Goal: Find specific page/section: Find specific page/section

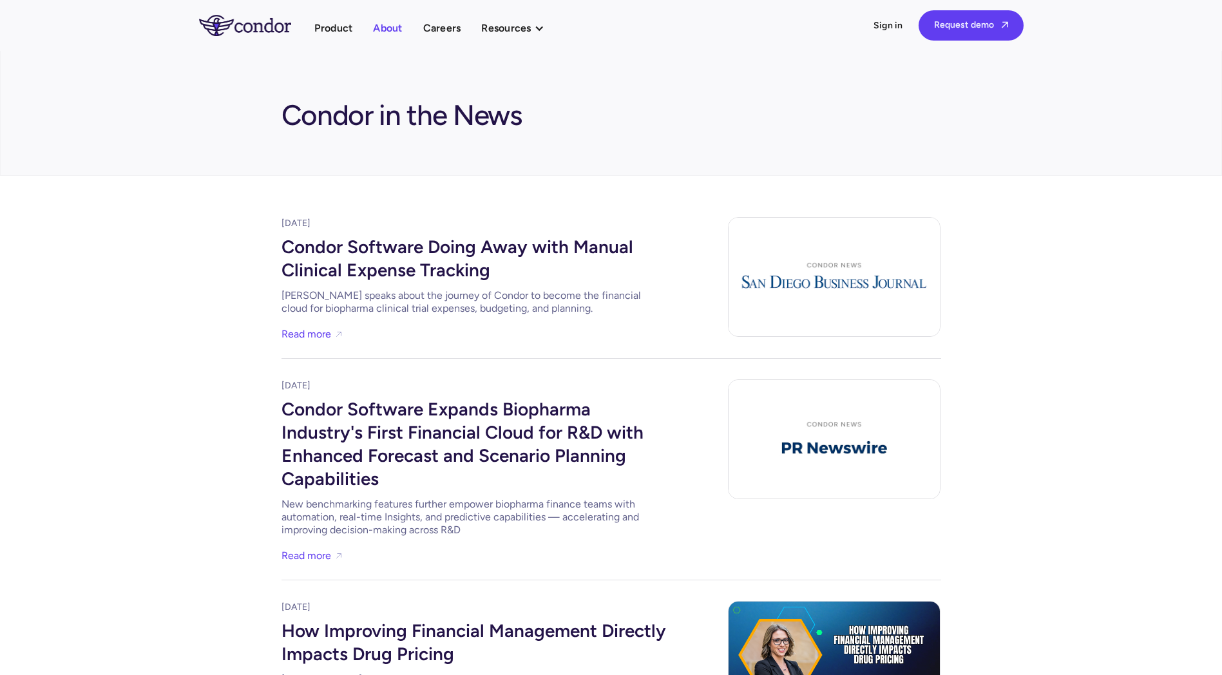
click at [401, 28] on link "About" at bounding box center [387, 27] width 29 height 17
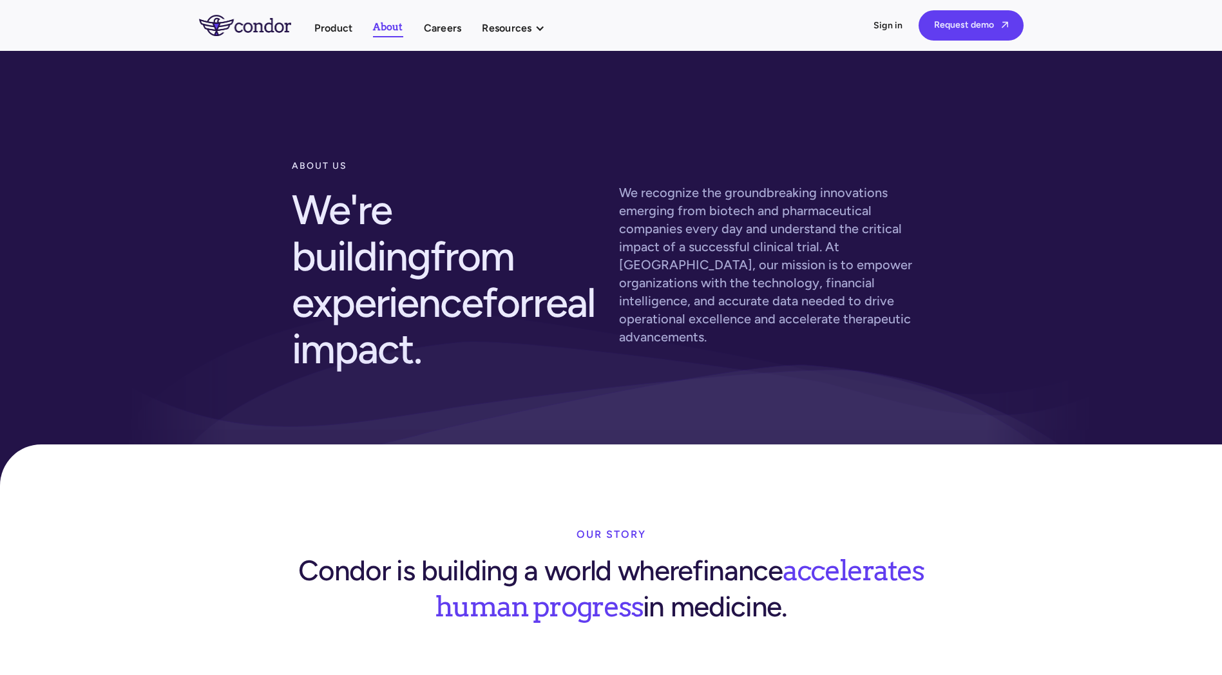
drag, startPoint x: 137, startPoint y: 67, endPoint x: 169, endPoint y: -70, distance: 140.3
click at [441, 24] on link "Careers" at bounding box center [443, 27] width 38 height 17
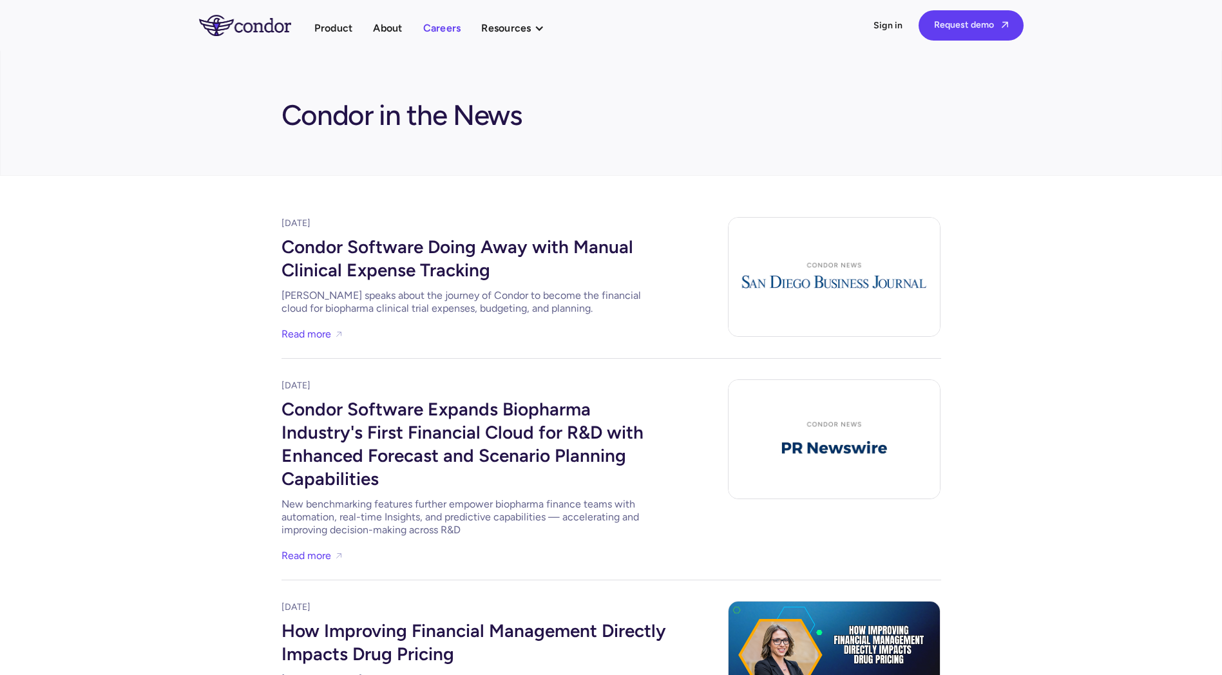
click at [445, 30] on link "Careers" at bounding box center [442, 27] width 38 height 17
drag, startPoint x: 192, startPoint y: 129, endPoint x: 178, endPoint y: 94, distance: 37.6
